Goal: Task Accomplishment & Management: Manage account settings

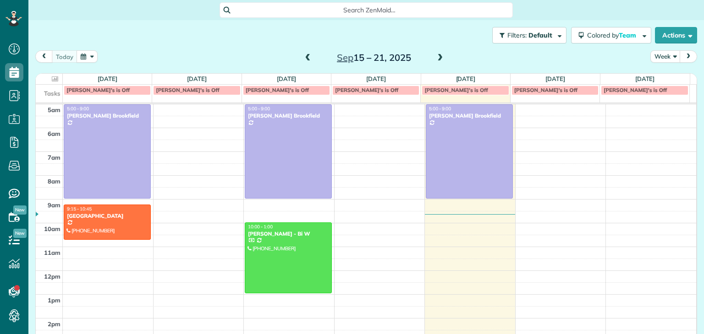
scroll to position [48, 0]
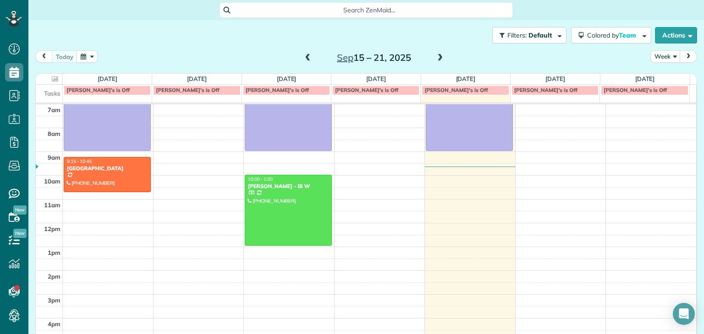
click at [440, 58] on span at bounding box center [440, 58] width 10 height 8
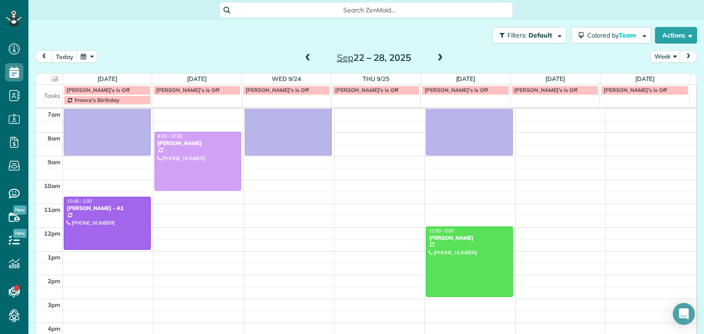
click at [90, 101] on span "France's Birthday" at bounding box center [97, 100] width 45 height 7
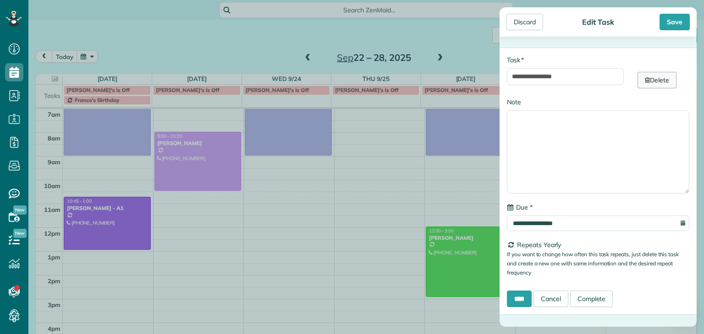
click at [650, 82] on link "Delete" at bounding box center [656, 80] width 39 height 16
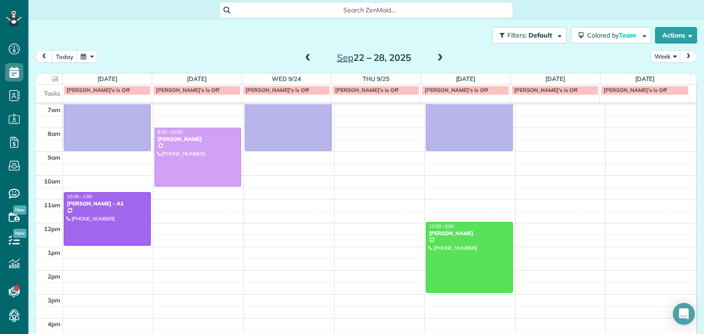
click at [136, 94] on link "[PERSON_NAME]'s is Off" at bounding box center [107, 90] width 87 height 9
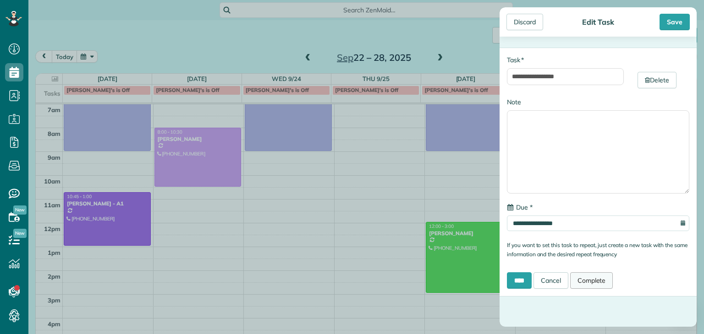
click at [585, 283] on link "Complete" at bounding box center [591, 281] width 43 height 16
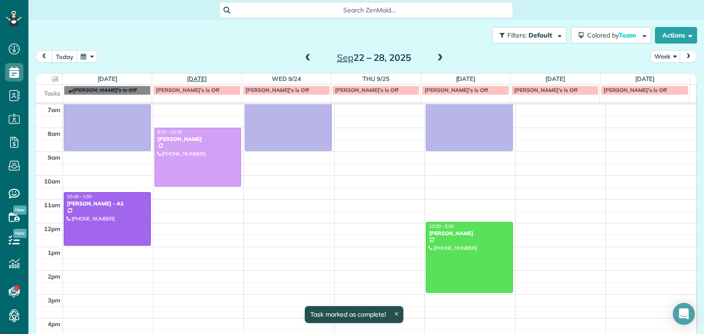
click at [207, 80] on link "[DATE]" at bounding box center [197, 78] width 20 height 7
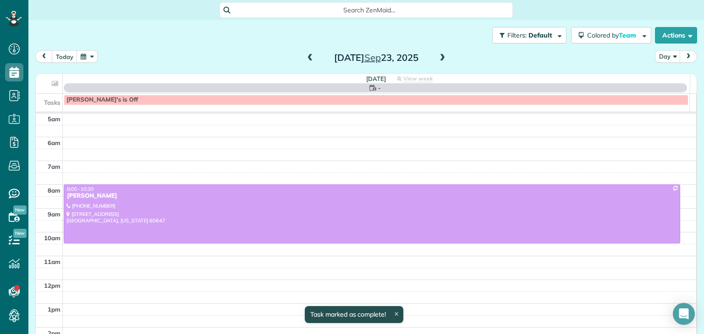
scroll to position [48, 0]
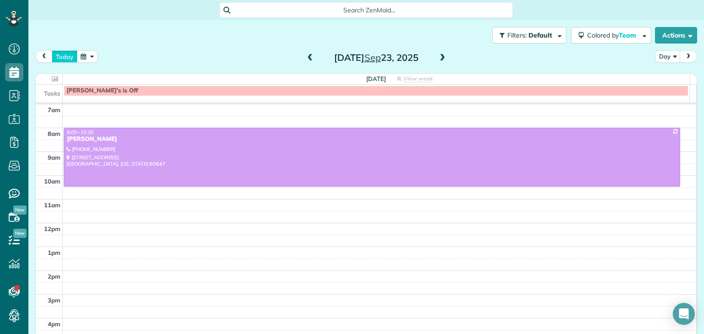
click at [64, 51] on button "today" at bounding box center [65, 56] width 26 height 12
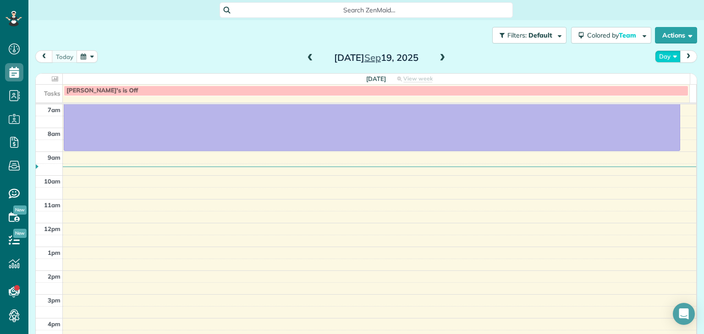
click at [663, 59] on button "Day" at bounding box center [668, 56] width 26 height 12
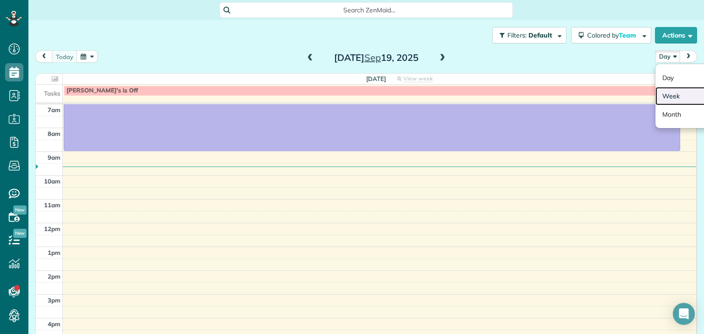
click at [664, 91] on link "Week" at bounding box center [691, 96] width 72 height 18
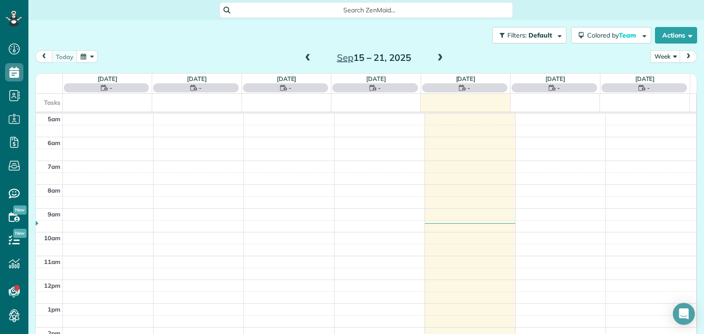
scroll to position [48, 0]
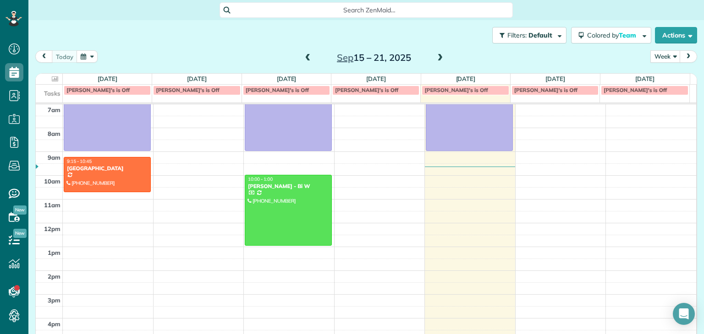
click at [435, 57] on span at bounding box center [440, 58] width 10 height 8
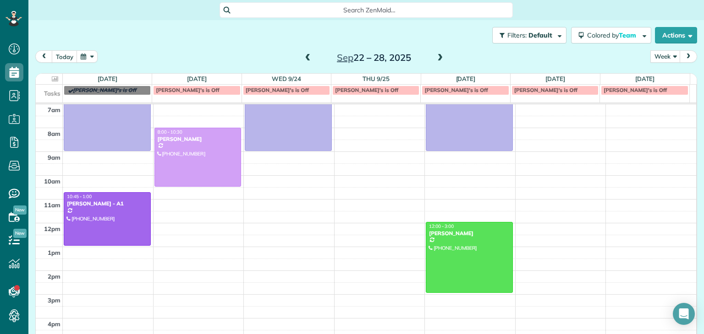
click at [199, 93] on div "[PERSON_NAME]'s is Off" at bounding box center [197, 90] width 82 height 6
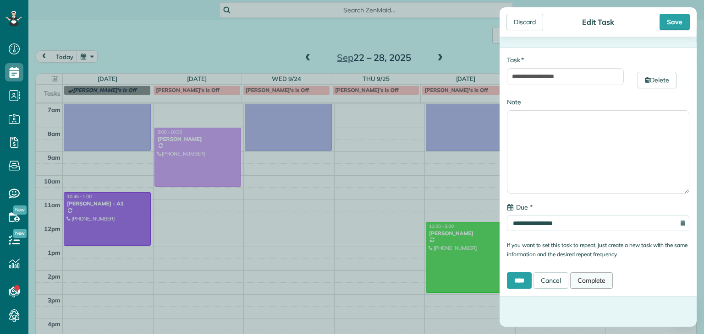
click at [594, 277] on link "Complete" at bounding box center [591, 281] width 43 height 16
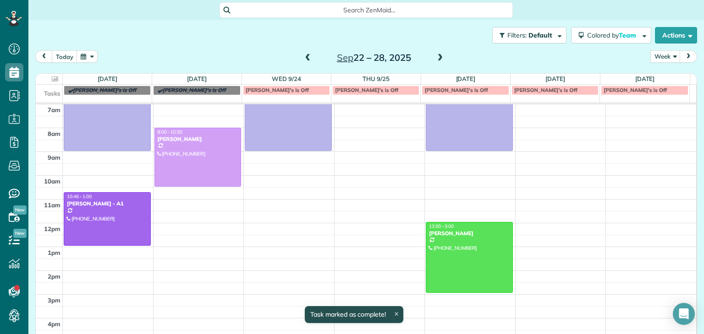
click at [563, 91] on div "[PERSON_NAME]'s is Off" at bounding box center [555, 90] width 82 height 6
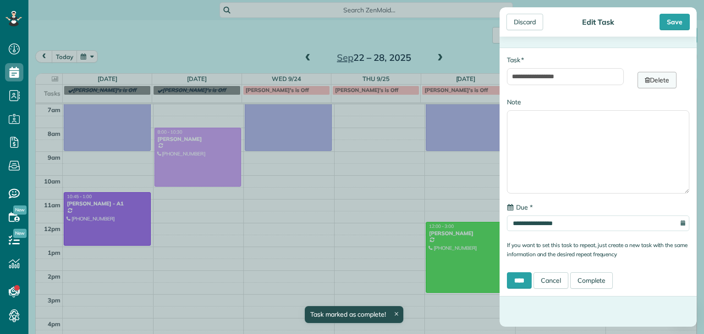
click at [658, 78] on link "Delete" at bounding box center [656, 80] width 39 height 16
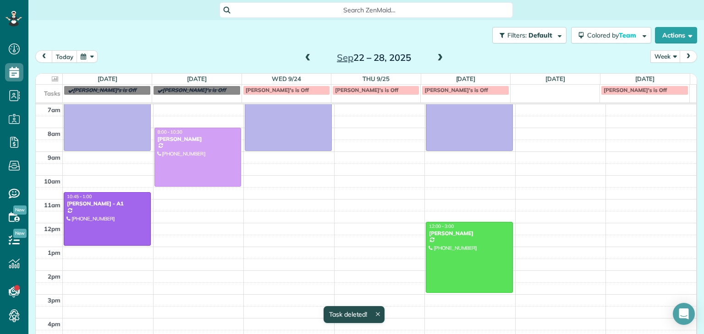
click at [655, 91] on div "[PERSON_NAME]'s is Off" at bounding box center [644, 90] width 82 height 6
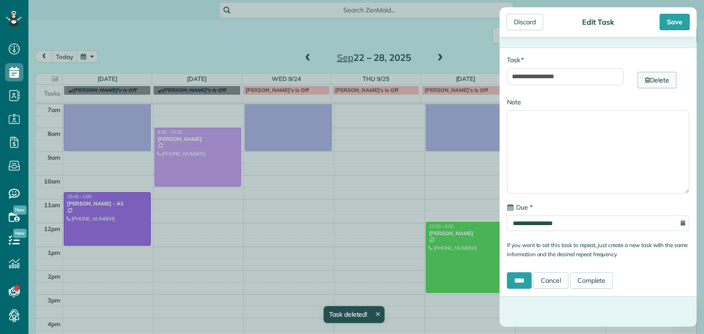
click at [660, 79] on link "Delete" at bounding box center [656, 80] width 39 height 16
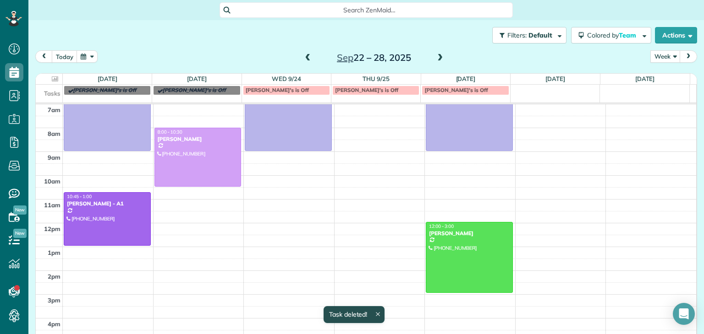
click at [440, 93] on span "[PERSON_NAME]'s is Off" at bounding box center [455, 90] width 63 height 7
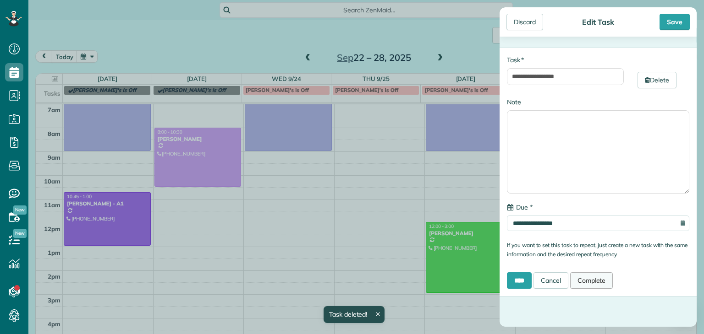
click at [594, 283] on link "Complete" at bounding box center [591, 281] width 43 height 16
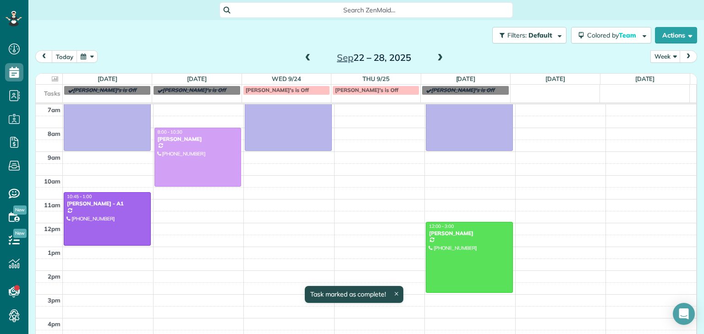
click at [398, 89] on div "[PERSON_NAME]'s is Off" at bounding box center [376, 90] width 82 height 6
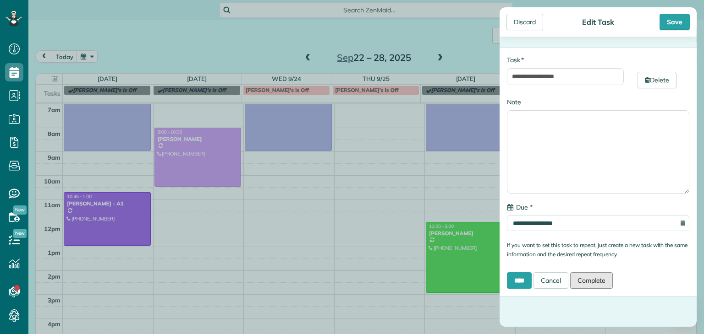
click at [602, 282] on link "Complete" at bounding box center [591, 281] width 43 height 16
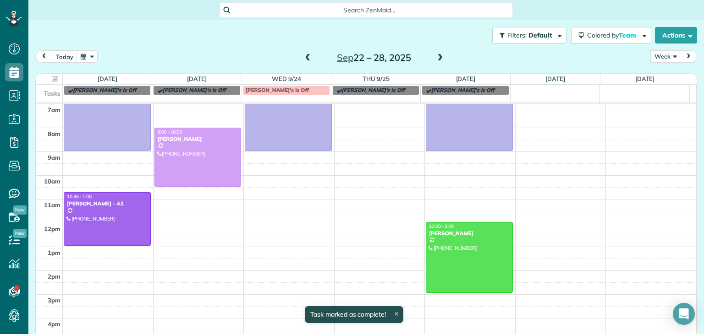
click at [276, 93] on div "[PERSON_NAME]'s is Off" at bounding box center [287, 90] width 82 height 6
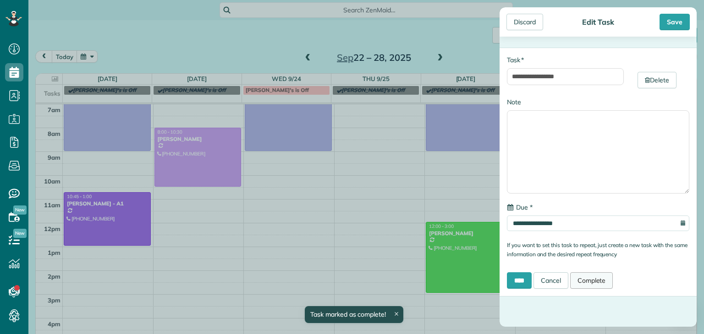
click at [611, 284] on link "Complete" at bounding box center [591, 281] width 43 height 16
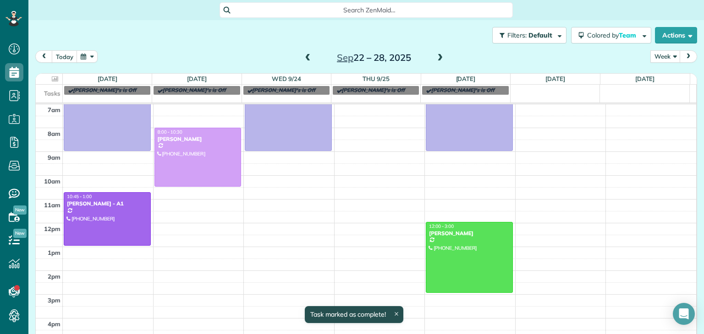
click at [439, 57] on span at bounding box center [440, 58] width 10 height 8
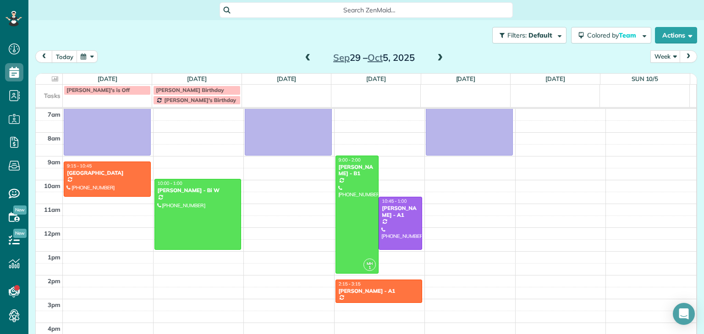
click at [194, 92] on span "[PERSON_NAME] Birthday" at bounding box center [190, 90] width 68 height 7
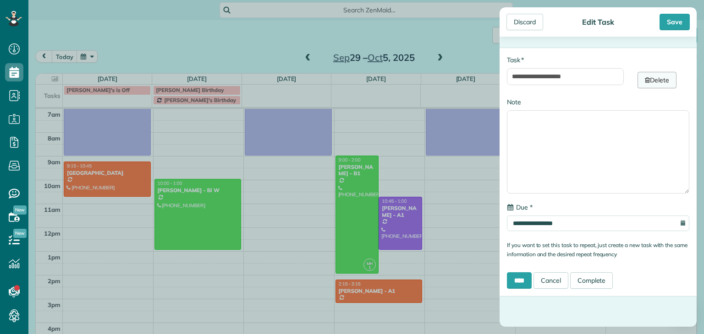
click at [644, 83] on link "Delete" at bounding box center [656, 80] width 39 height 16
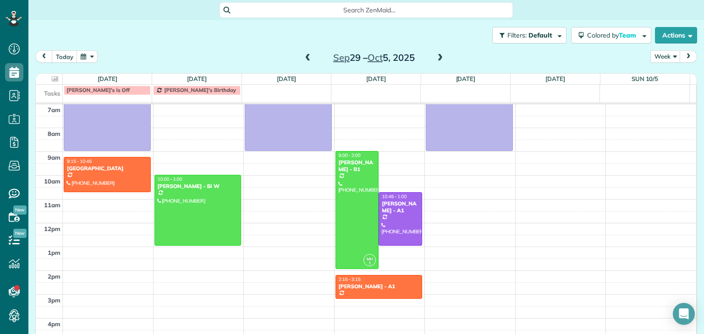
click at [306, 61] on span at bounding box center [308, 58] width 10 height 8
